Goal: Go to known website: Access a specific website the user already knows

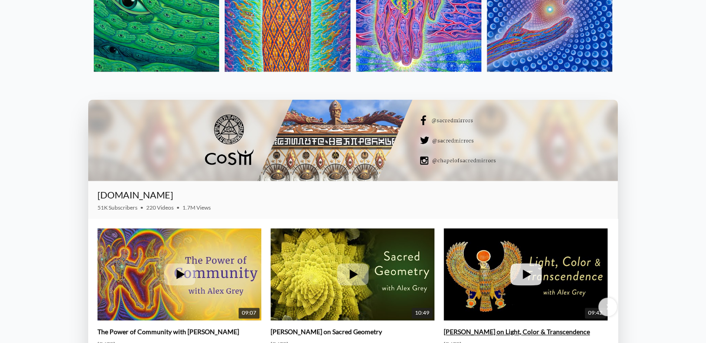
scroll to position [1244, 0]
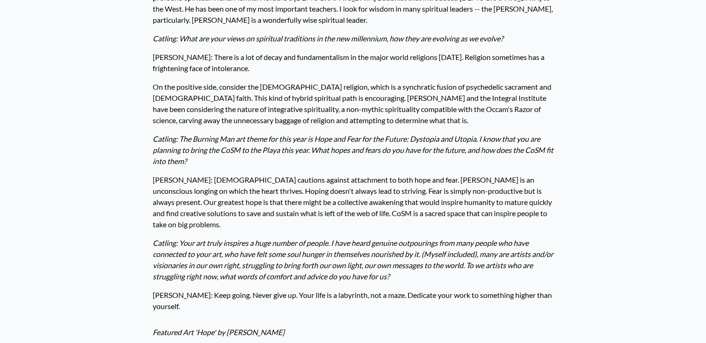
scroll to position [1292, 0]
